Goal: Task Accomplishment & Management: Manage account settings

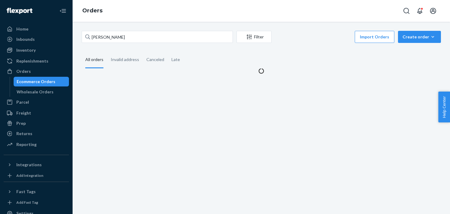
click at [78, 27] on div "[PERSON_NAME] Filter Import Orders Create order Ecommerce order Removal order A…" at bounding box center [261, 118] width 377 height 192
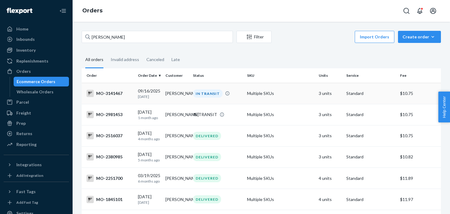
type input "[PERSON_NAME]"
click at [173, 93] on td "[PERSON_NAME]" at bounding box center [177, 93] width 28 height 21
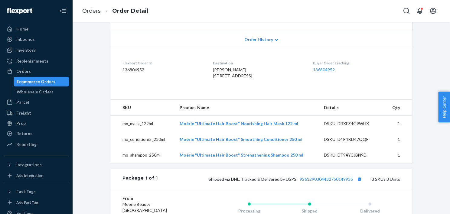
scroll to position [242, 0]
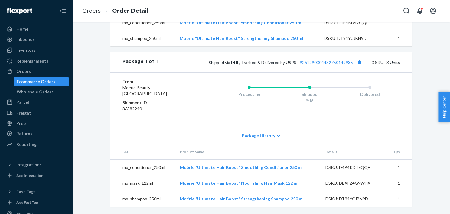
click at [47, 80] on div "Ecommerce Orders" at bounding box center [36, 82] width 39 height 6
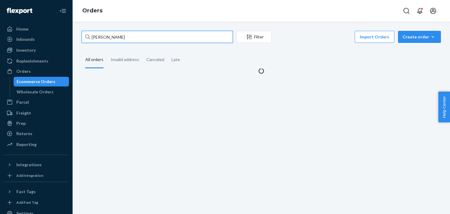
click at [125, 37] on input "[PERSON_NAME]" at bounding box center [157, 37] width 151 height 12
paste input "[PERSON_NAME]"
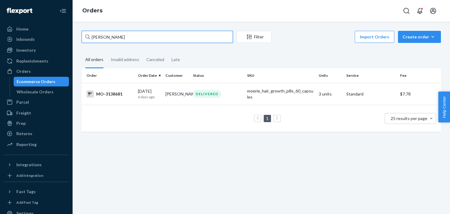
drag, startPoint x: 140, startPoint y: 37, endPoint x: 91, endPoint y: 34, distance: 49.7
click at [91, 34] on input "[PERSON_NAME]" at bounding box center [157, 37] width 151 height 12
paste input "[PERSON_NAME]"
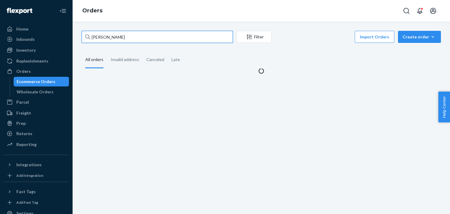
drag, startPoint x: 98, startPoint y: 36, endPoint x: 106, endPoint y: 37, distance: 7.4
click at [98, 36] on input "[PERSON_NAME]" at bounding box center [157, 37] width 151 height 12
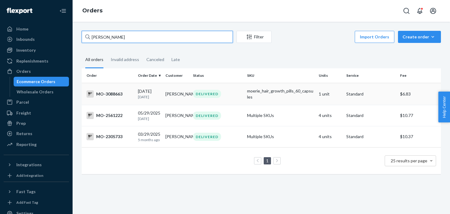
type input "[PERSON_NAME]"
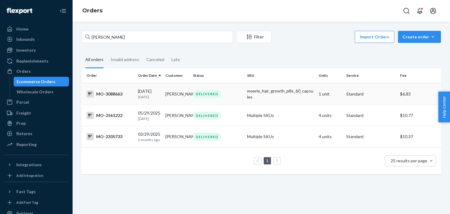
click at [173, 92] on td "[PERSON_NAME]" at bounding box center [177, 94] width 28 height 22
